Goal: Task Accomplishment & Management: Use online tool/utility

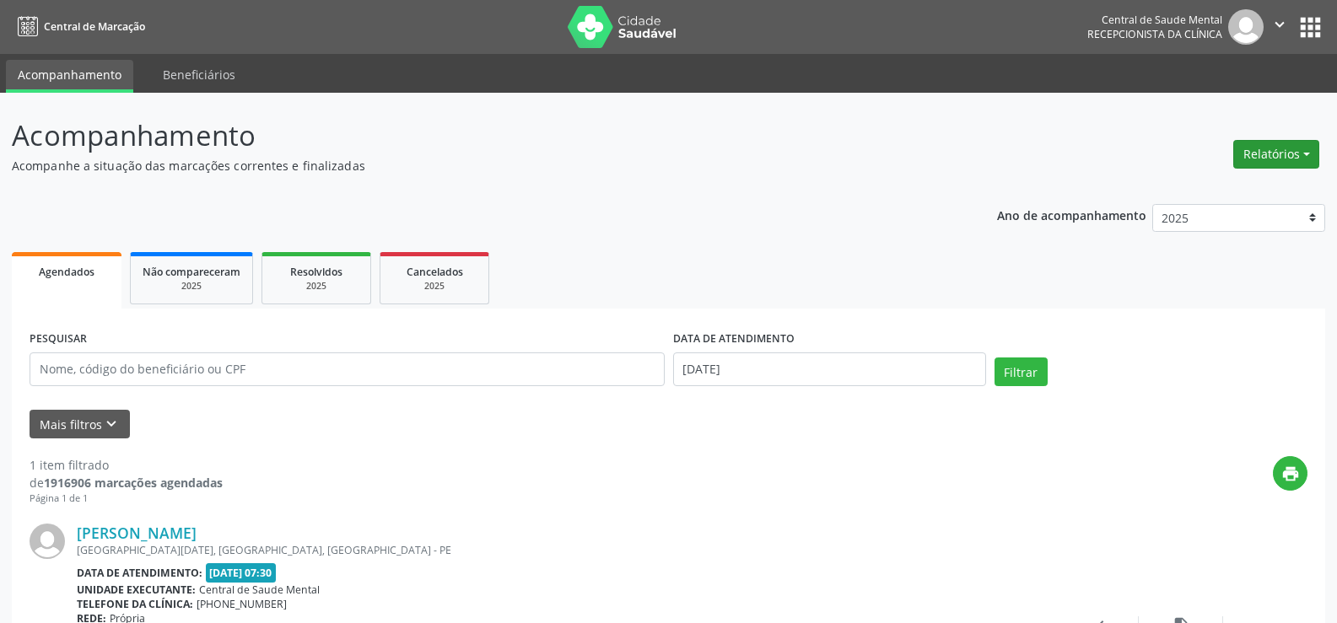
click at [1293, 152] on button "Relatórios" at bounding box center [1276, 154] width 86 height 29
click at [1245, 215] on link "Procedimentos realizados" at bounding box center [1229, 214] width 181 height 24
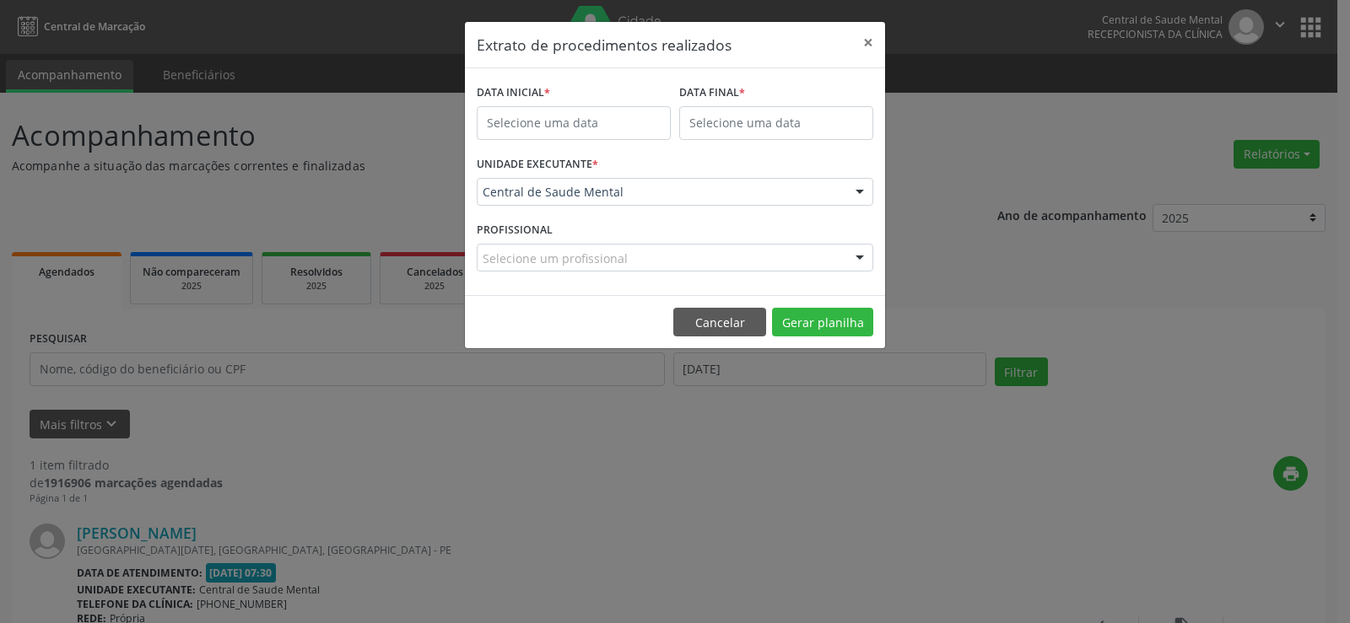
click at [1184, 126] on div "Extrato de procedimentos realizados × DATA INICIAL * DATA FINAL * UNIDADE EXECU…" at bounding box center [675, 311] width 1350 height 623
click at [860, 45] on button "×" at bounding box center [868, 42] width 34 height 41
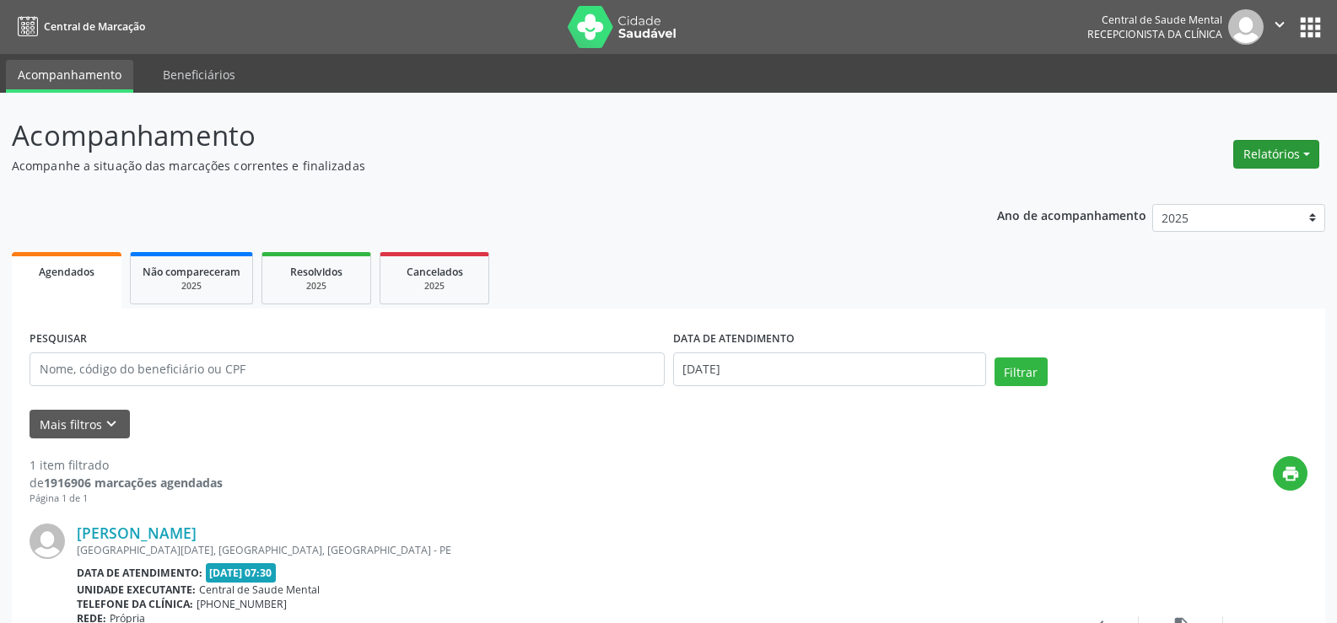
click at [1275, 151] on button "Relatórios" at bounding box center [1276, 154] width 86 height 29
click at [1237, 218] on link "Procedimentos realizados" at bounding box center [1229, 214] width 181 height 24
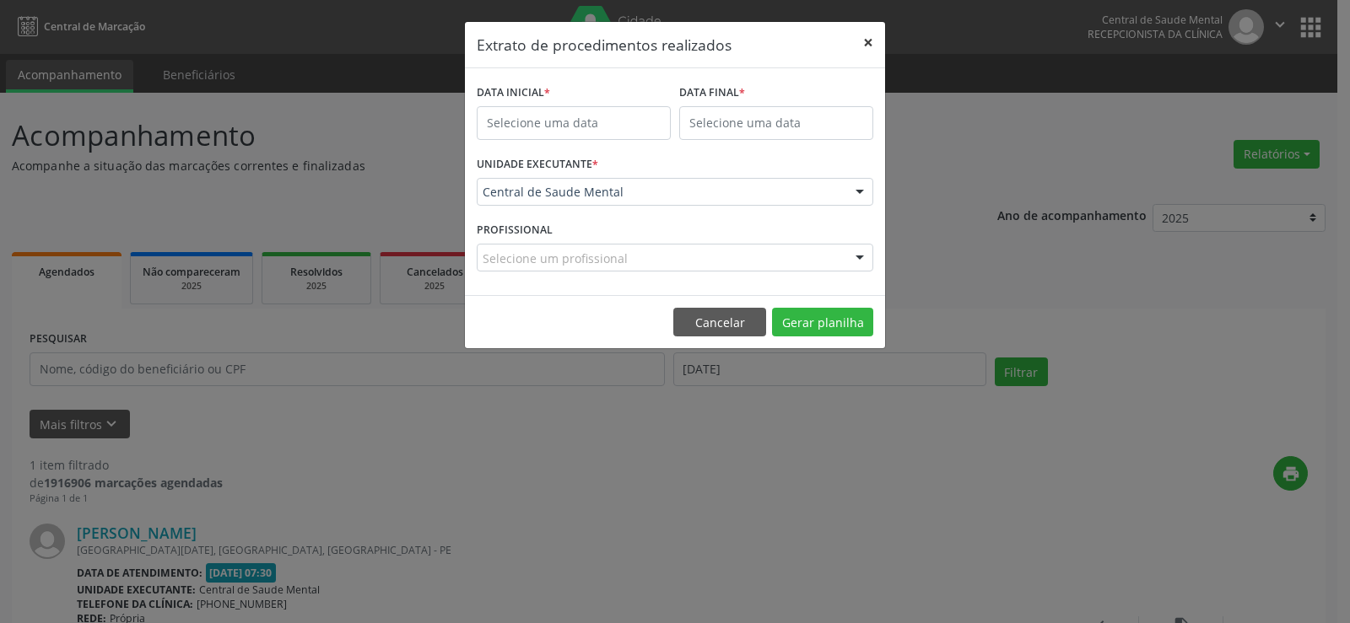
click at [871, 46] on button "×" at bounding box center [868, 42] width 34 height 41
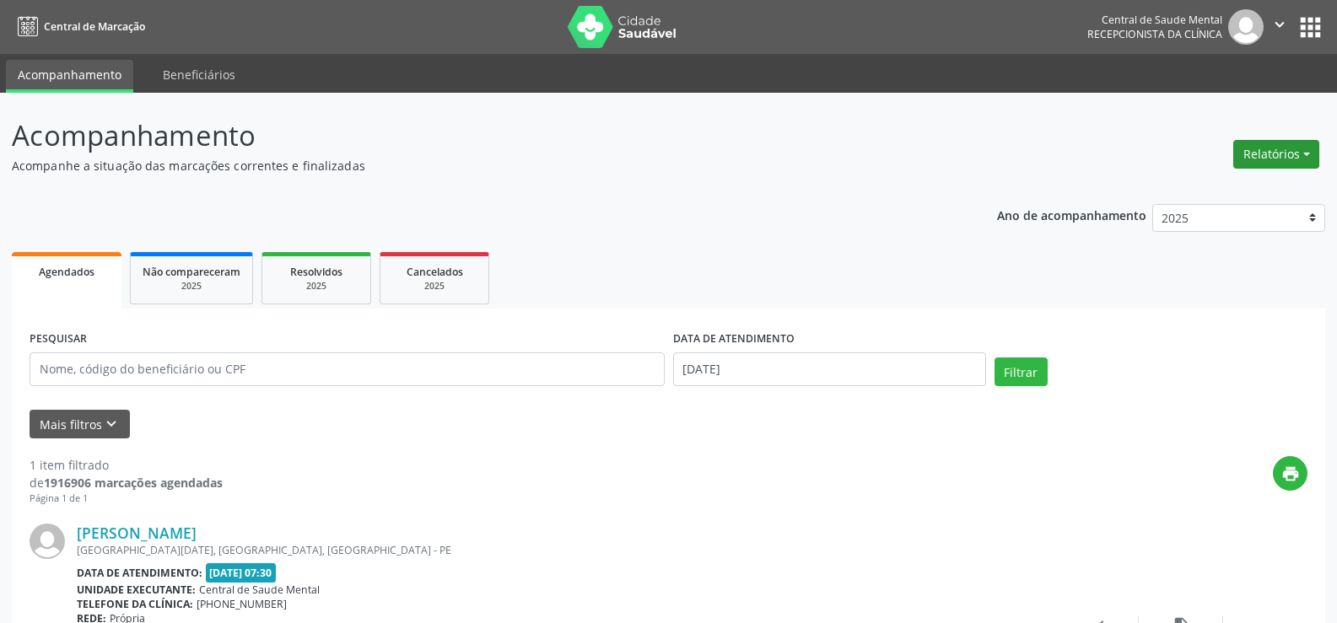
click at [1279, 149] on button "Relatórios" at bounding box center [1276, 154] width 86 height 29
click at [1204, 191] on link "Agendamentos" at bounding box center [1229, 191] width 181 height 24
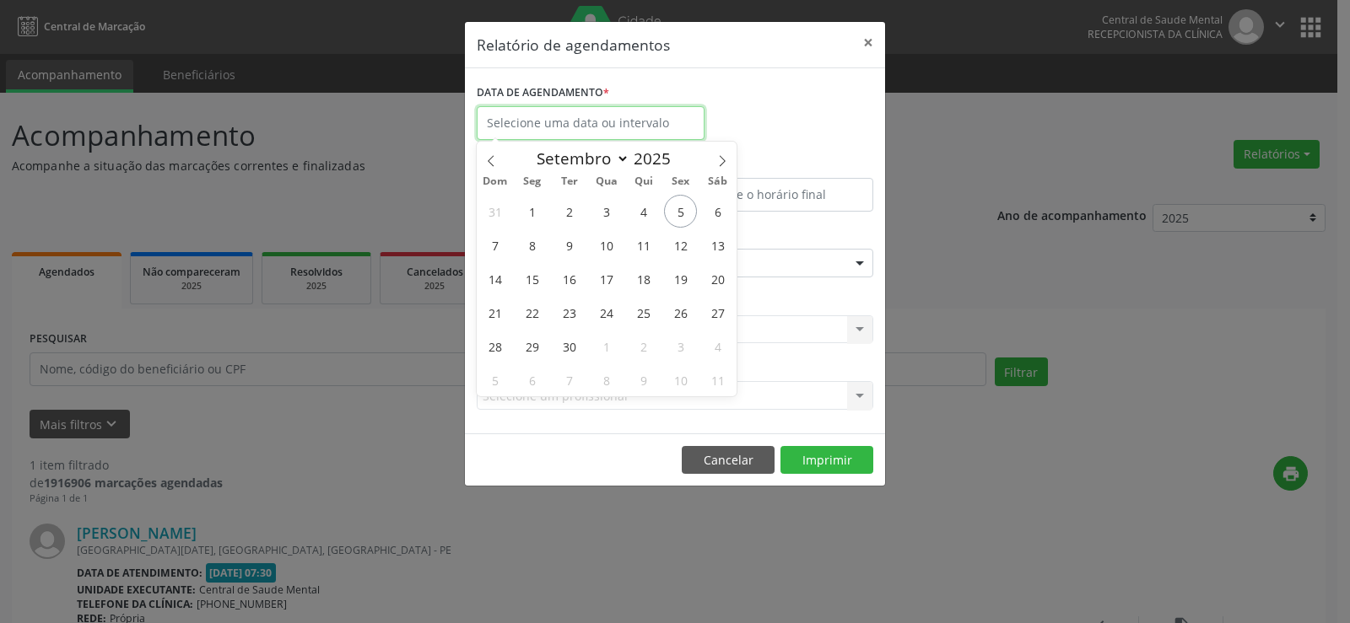
click at [527, 125] on input "text" at bounding box center [591, 123] width 228 height 34
click at [532, 247] on span "8" at bounding box center [531, 245] width 33 height 33
type input "[DATE]"
click at [532, 247] on span "8" at bounding box center [531, 245] width 33 height 33
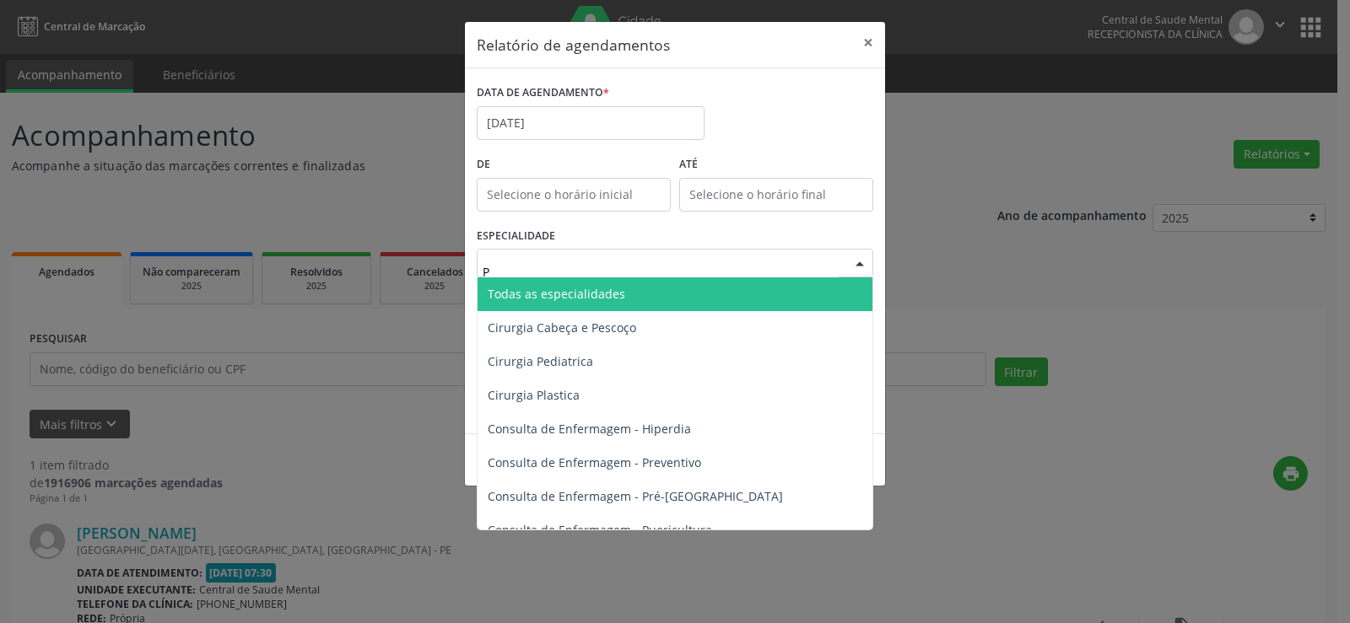
type input "PS"
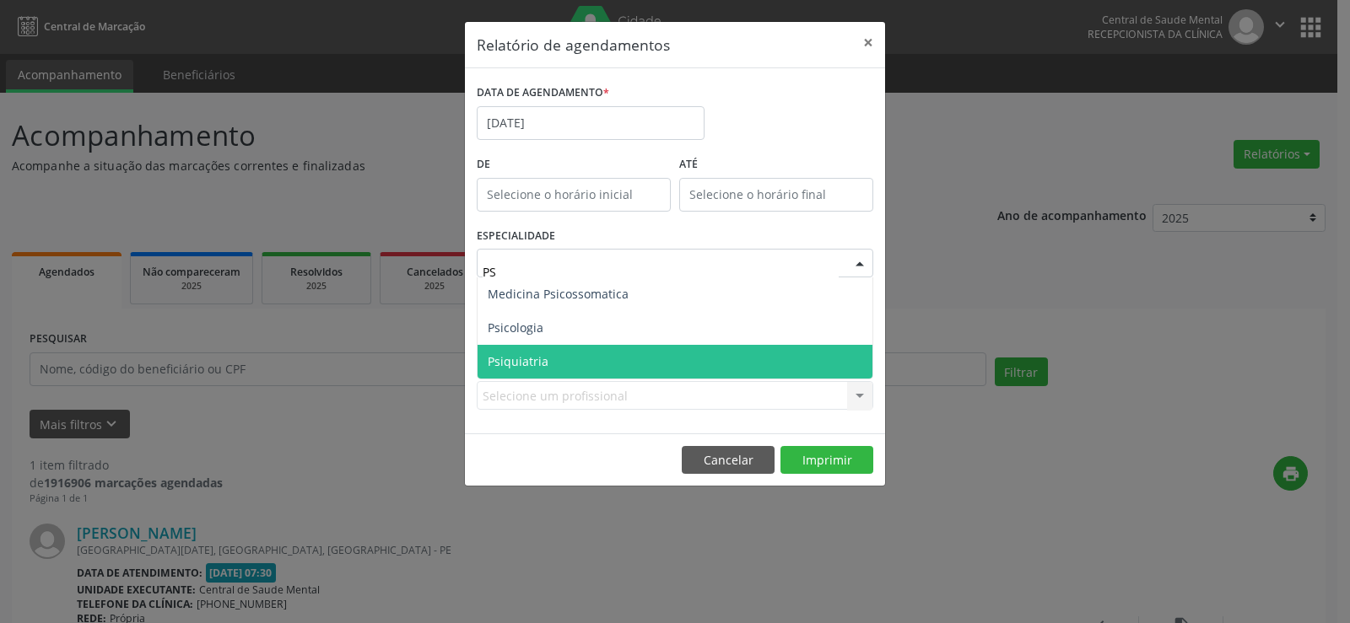
click at [512, 357] on span "Psiquiatria" at bounding box center [518, 361] width 61 height 16
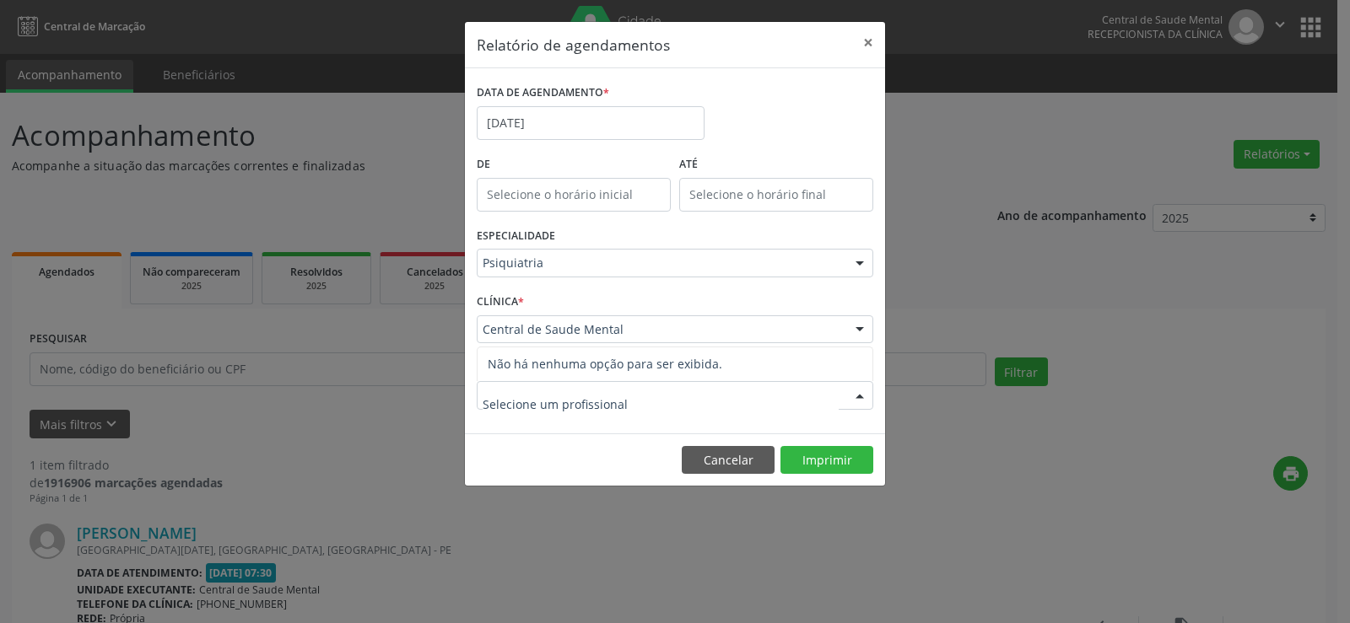
click at [557, 402] on input "text" at bounding box center [660, 404] width 356 height 34
click at [534, 457] on footer "Cancelar Imprimir" at bounding box center [675, 460] width 420 height 53
click at [869, 390] on div at bounding box center [859, 396] width 25 height 29
click at [865, 391] on div at bounding box center [859, 396] width 25 height 29
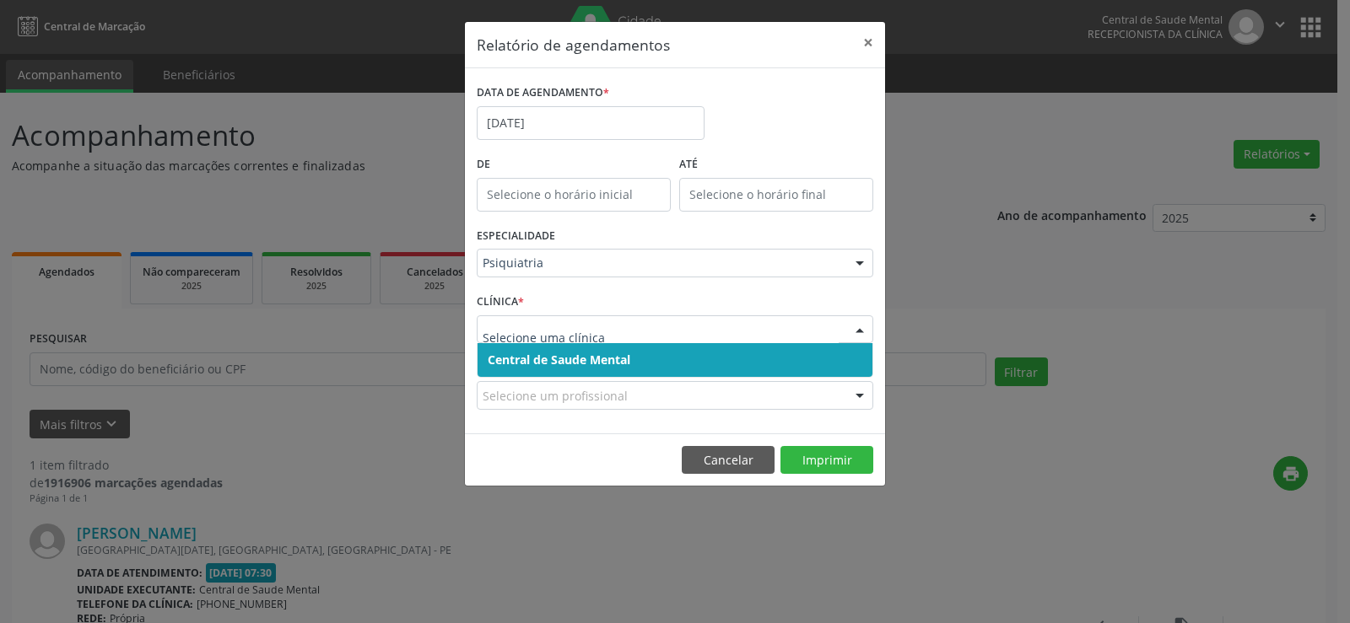
click at [610, 361] on span "Central de Saude Mental" at bounding box center [559, 360] width 143 height 16
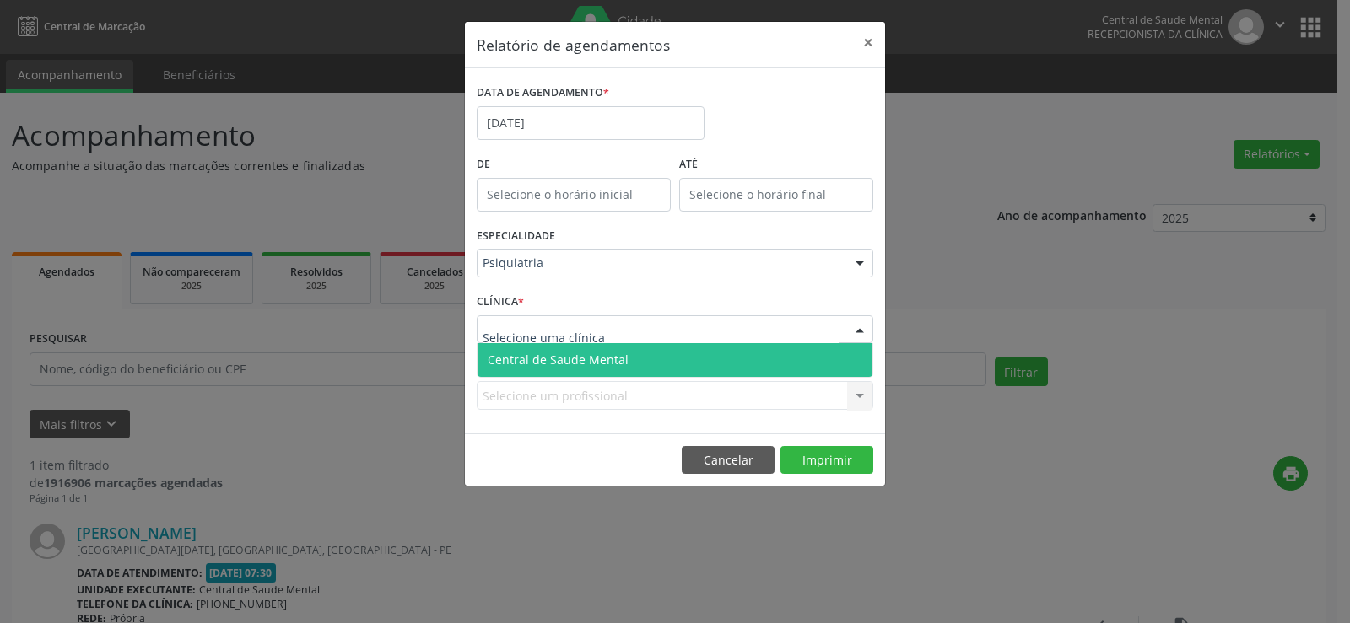
click at [606, 332] on div at bounding box center [675, 329] width 396 height 29
click at [606, 366] on span "Central de Saude Mental" at bounding box center [558, 360] width 141 height 16
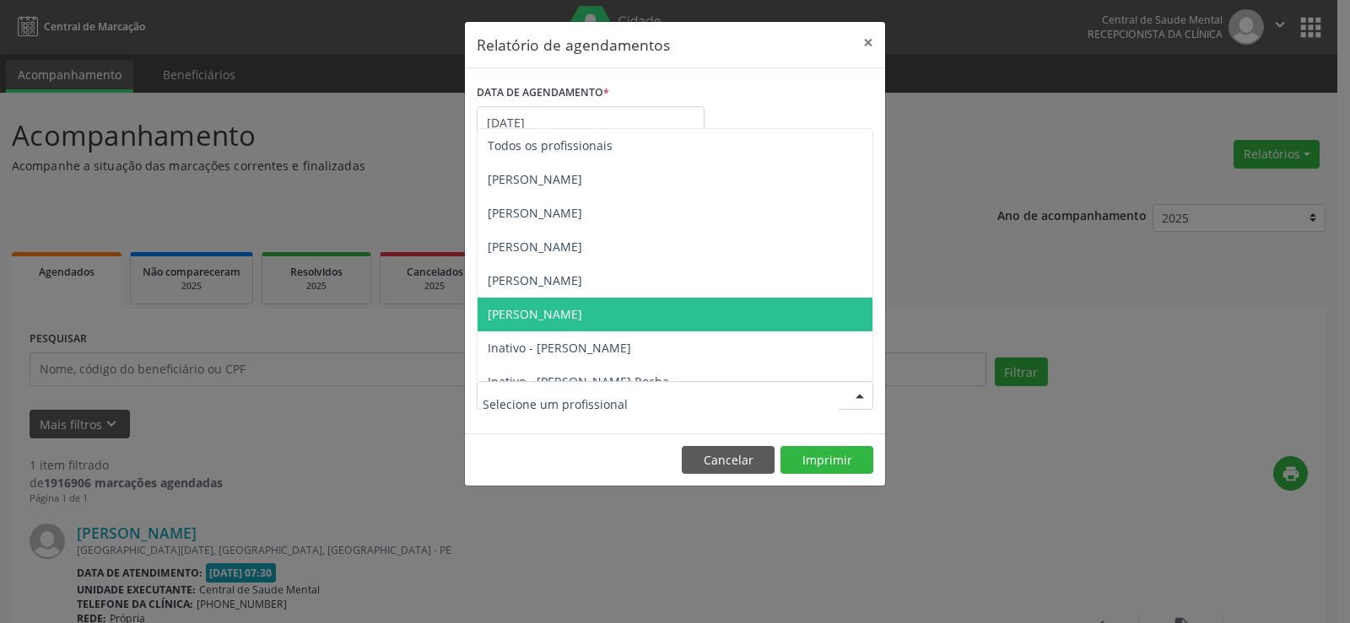
click at [530, 305] on span "[PERSON_NAME]" at bounding box center [674, 315] width 395 height 34
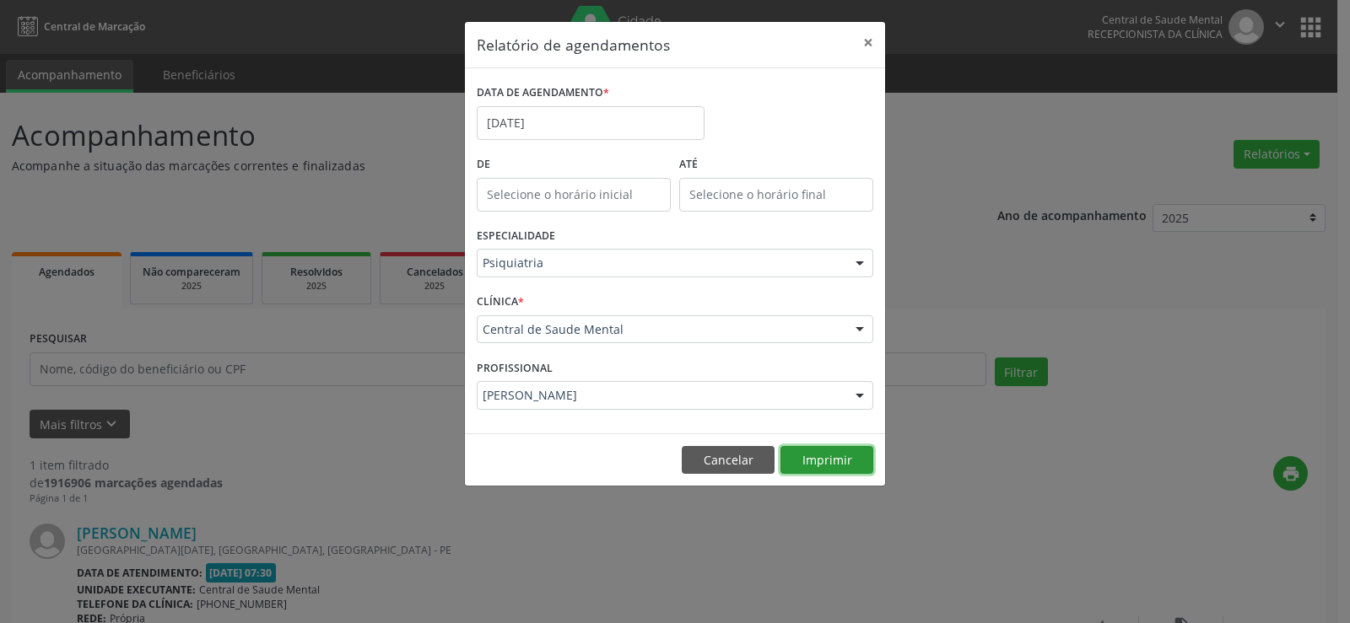
click at [830, 459] on button "Imprimir" at bounding box center [826, 460] width 93 height 29
